Goal: Information Seeking & Learning: Learn about a topic

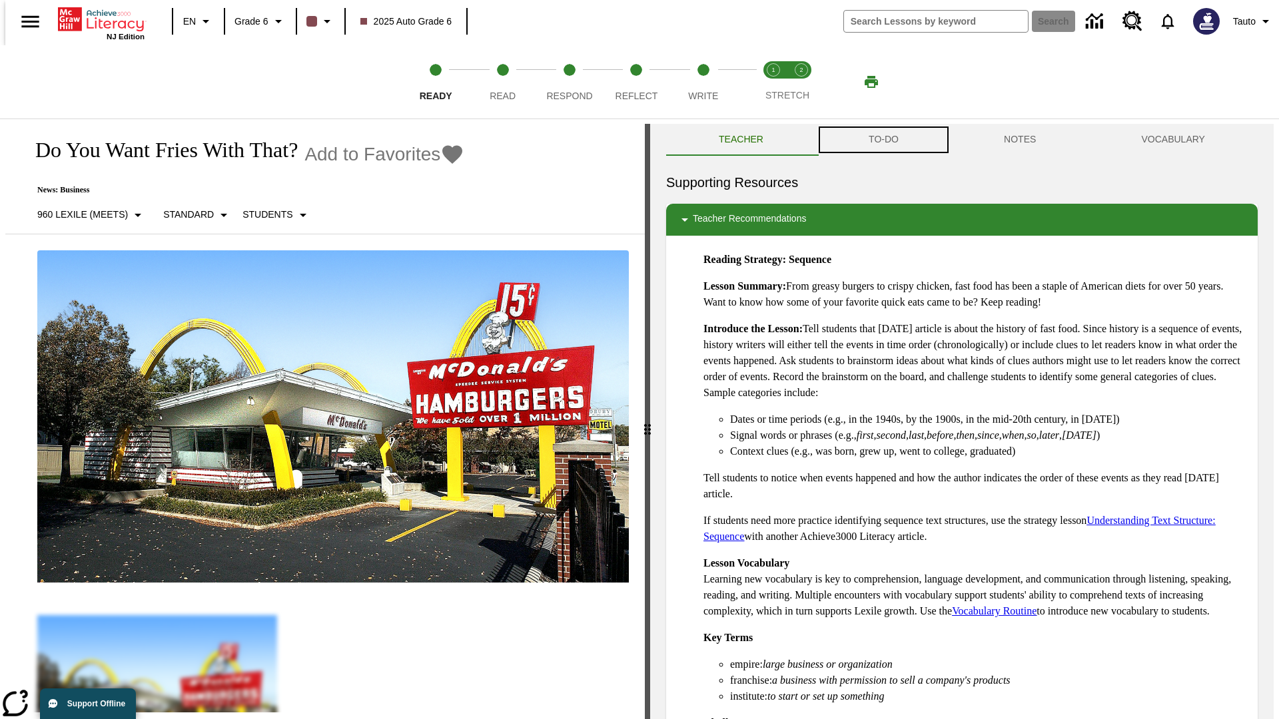
click at [883, 140] on button "TO-DO" at bounding box center [883, 140] width 135 height 32
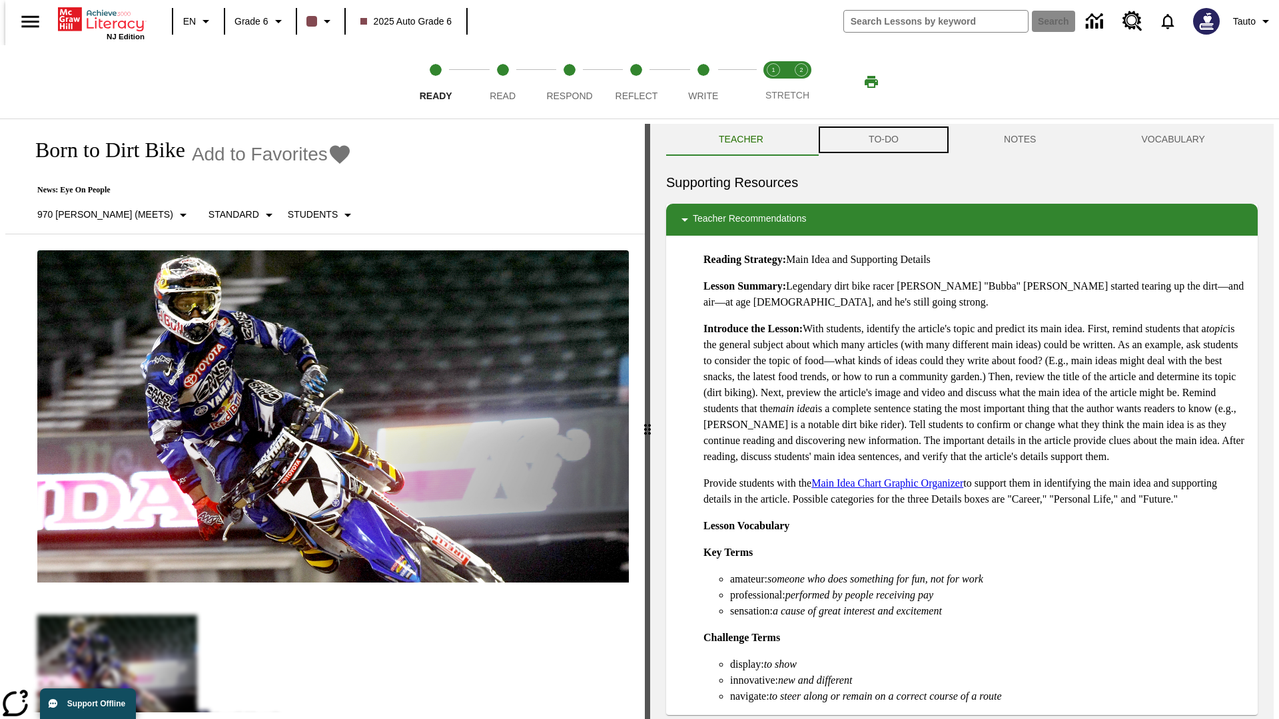
click at [883, 140] on button "TO-DO" at bounding box center [883, 140] width 135 height 32
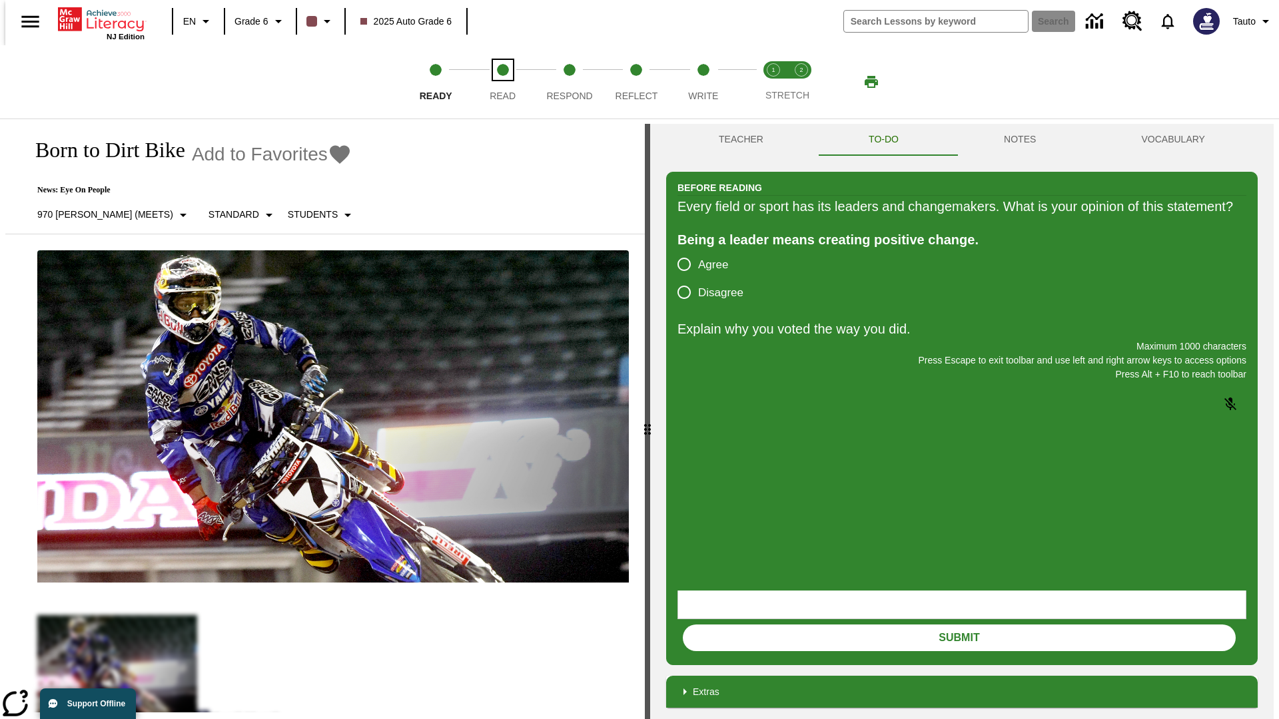
click at [502, 82] on span "Read" at bounding box center [503, 91] width 26 height 24
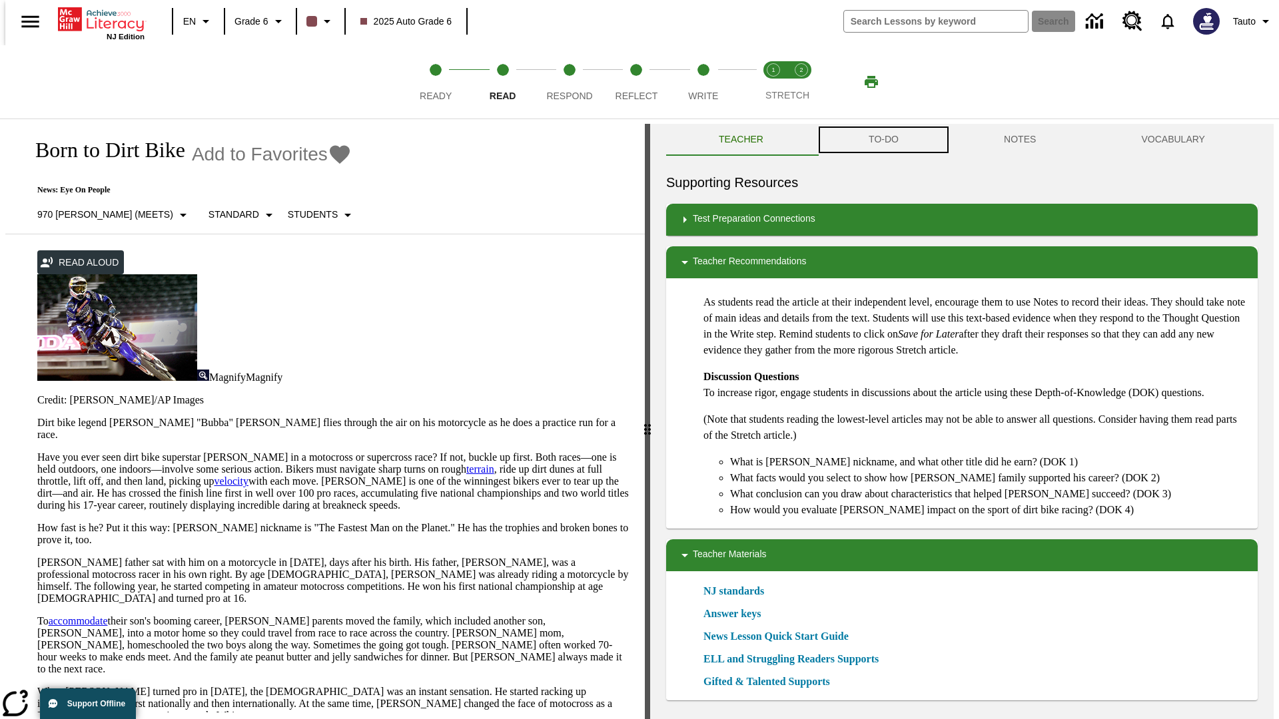
scroll to position [1, 0]
click at [883, 140] on button "TO-DO" at bounding box center [883, 139] width 135 height 32
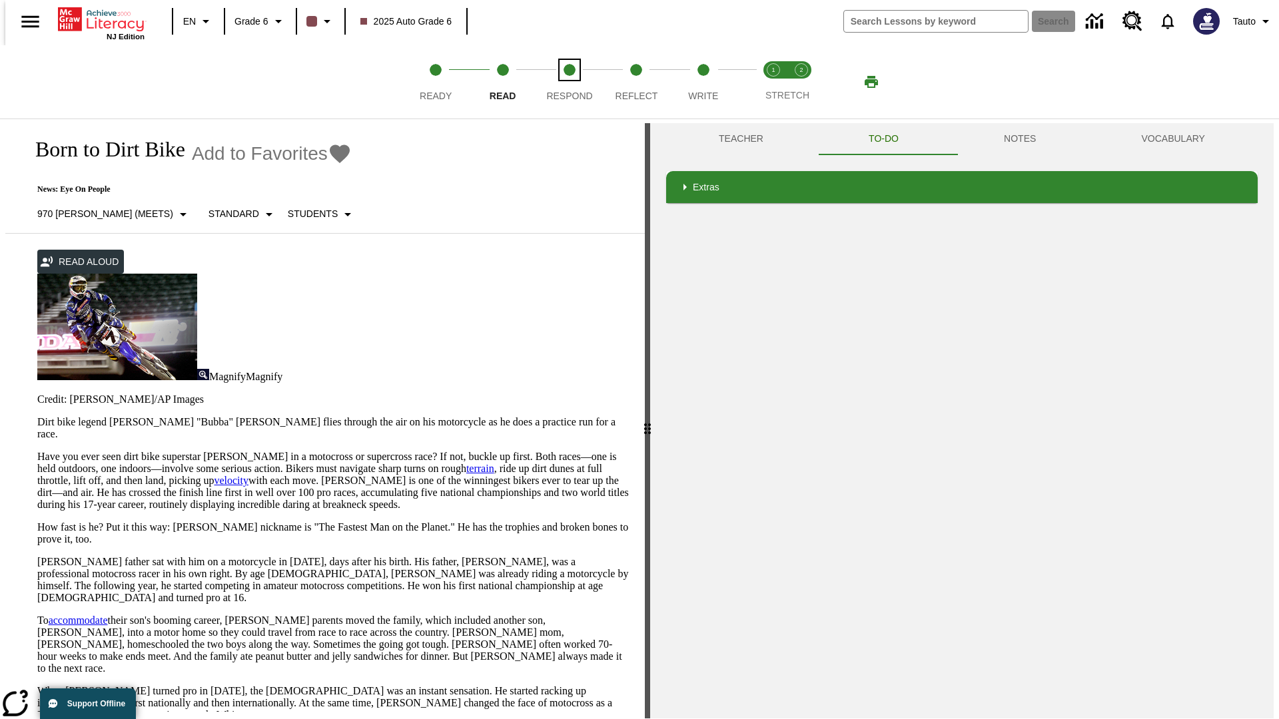
click at [570, 82] on span "Respond" at bounding box center [569, 91] width 46 height 24
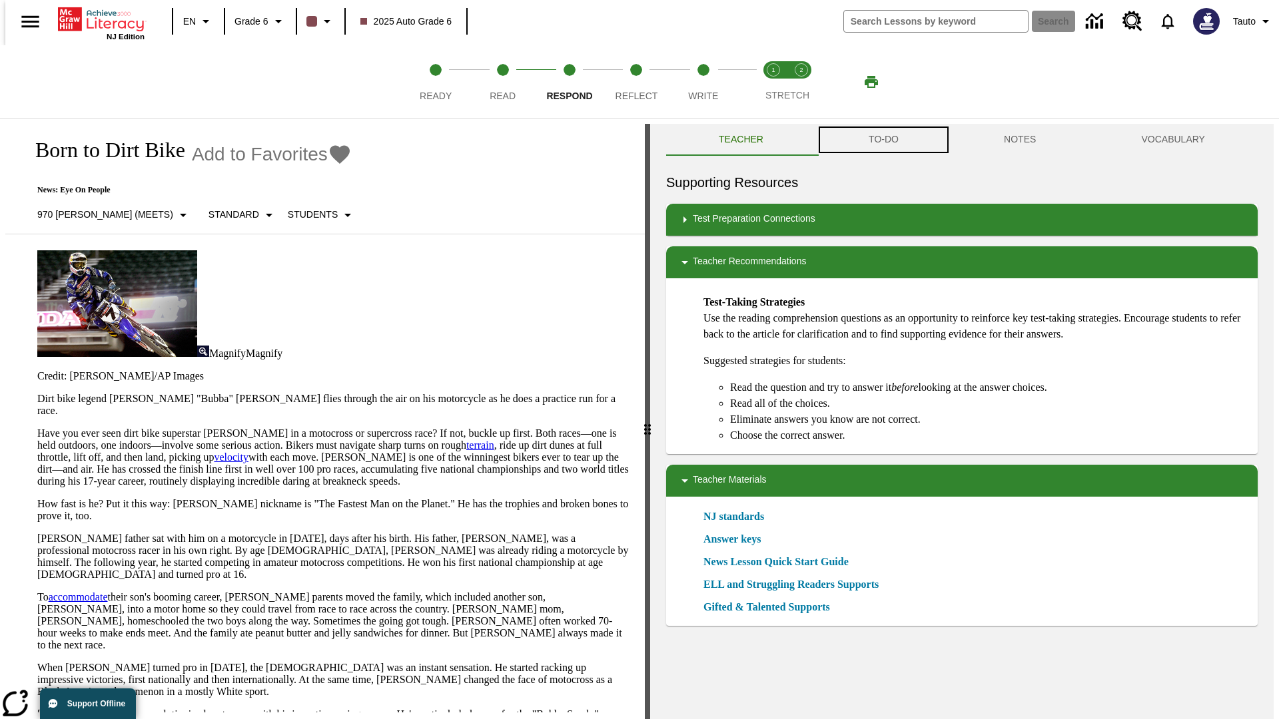
scroll to position [1, 0]
